Goal: Navigation & Orientation: Find specific page/section

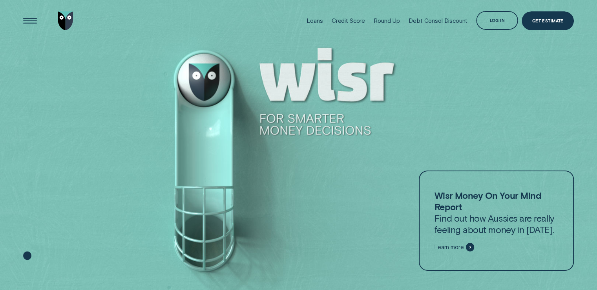
click at [503, 20] on div "Log in" at bounding box center [497, 22] width 15 height 4
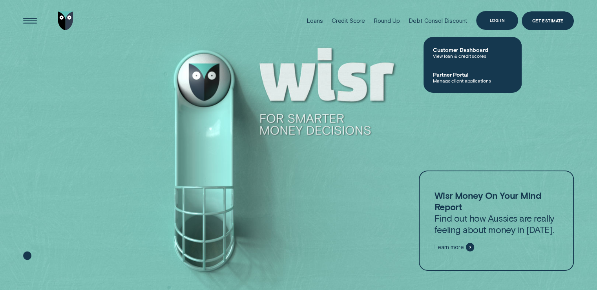
click at [497, 22] on div "Log in" at bounding box center [497, 20] width 15 height 4
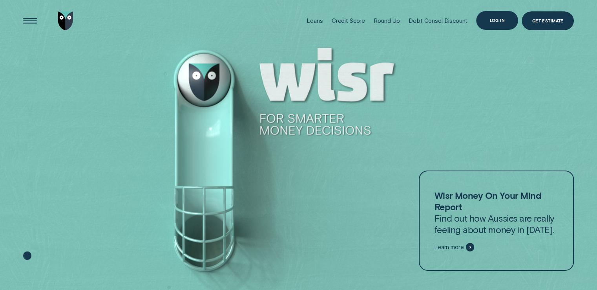
click at [499, 21] on div "Log in" at bounding box center [497, 20] width 15 height 4
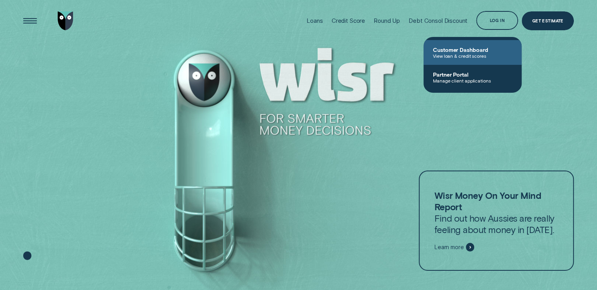
click at [478, 48] on span "Customer Dashboard" at bounding box center [472, 49] width 79 height 7
